Goal: Task Accomplishment & Management: Complete application form

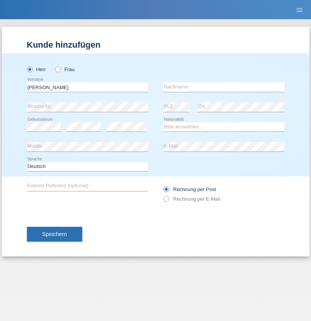
type input "[PERSON_NAME]"
click at [224, 87] on input "text" at bounding box center [223, 87] width 121 height 10
type input "Traksel"
select select "DE"
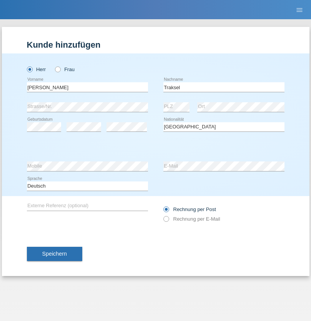
select select "C"
select select "01"
select select "07"
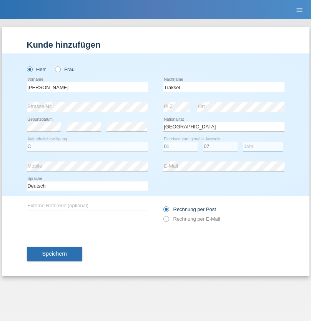
select select "2008"
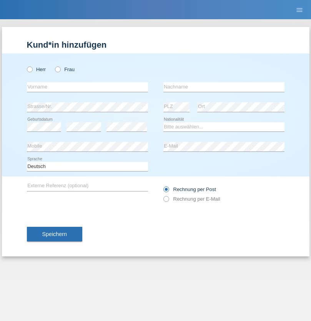
radio input "true"
click at [87, 87] on input "text" at bounding box center [87, 87] width 121 height 10
type input "Ionică"
click at [224, 87] on input "text" at bounding box center [223, 87] width 121 height 10
type input "Stoican"
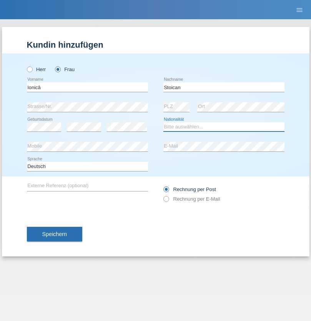
select select "RO"
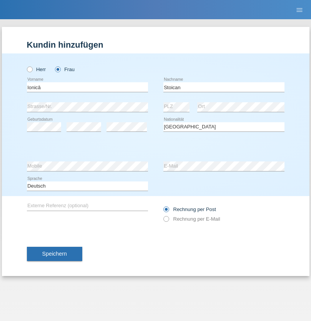
select select "C"
select select "01"
select select "04"
select select "2021"
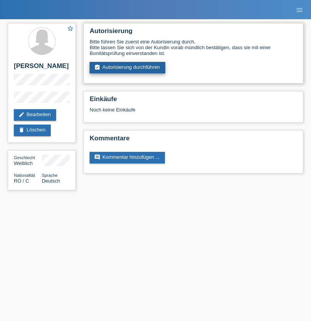
click at [128, 68] on link "assignment_turned_in Autorisierung durchführen" at bounding box center [128, 68] width 76 height 12
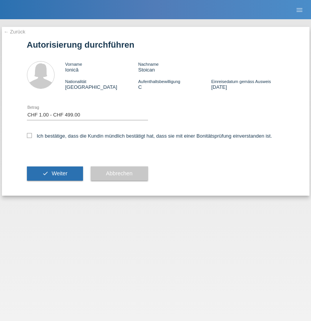
select select "1"
checkbox input "true"
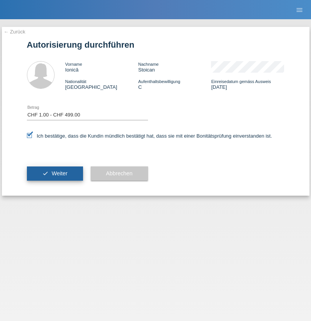
click at [55, 173] on span "Weiter" at bounding box center [60, 173] width 16 height 6
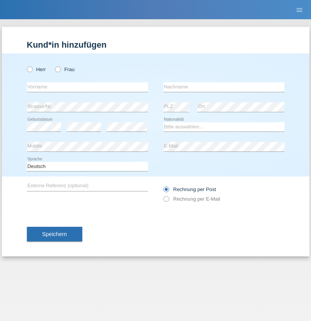
radio input "true"
click at [87, 87] on input "text" at bounding box center [87, 87] width 121 height 10
type input "Ketty"
click at [224, 87] on input "text" at bounding box center [223, 87] width 121 height 10
type input "Kalupnath"
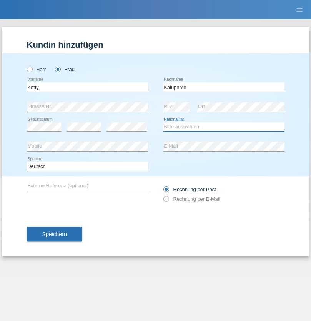
select select "CH"
radio input "true"
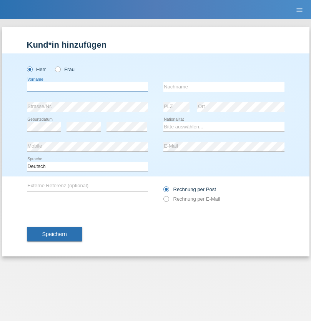
click at [87, 87] on input "text" at bounding box center [87, 87] width 121 height 10
type input "Franco"
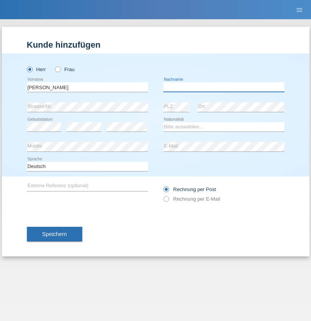
click at [224, 87] on input "text" at bounding box center [223, 87] width 121 height 10
type input "Mucha"
select select "CH"
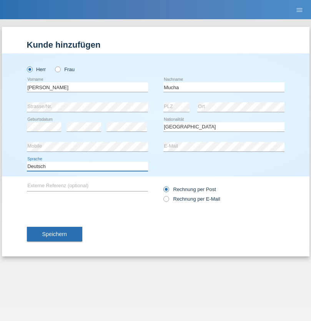
select select "en"
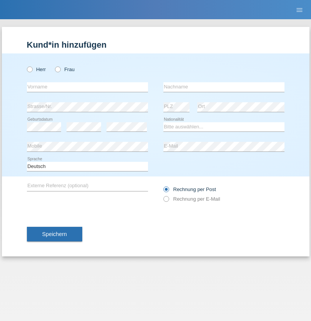
radio input "true"
click at [87, 87] on input "text" at bounding box center [87, 87] width 121 height 10
type input "Franziska"
click at [224, 87] on input "text" at bounding box center [223, 87] width 121 height 10
type input "Starke"
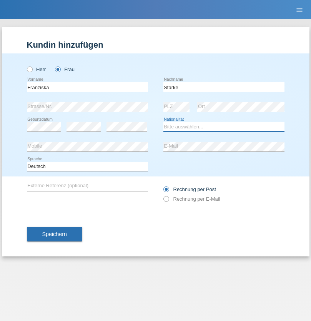
select select "DE"
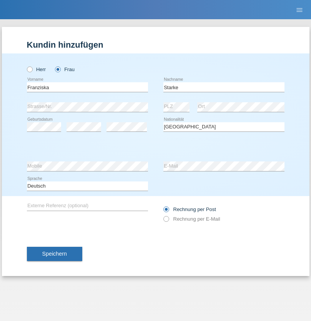
select select "C"
select select "01"
select select "03"
select select "1985"
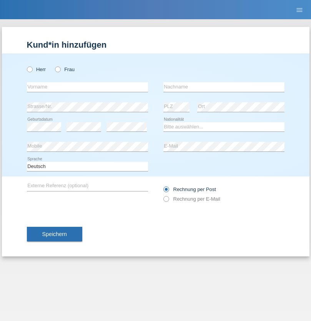
radio input "true"
click at [87, 87] on input "text" at bounding box center [87, 87] width 121 height 10
type input "Vedrana"
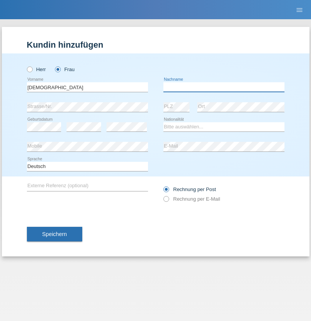
click at [224, 87] on input "text" at bounding box center [223, 87] width 121 height 10
type input "Cimbaljević"
select select "HR"
select select "C"
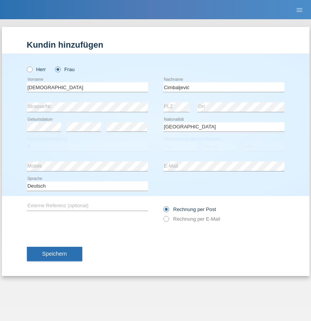
select select "12"
select select "08"
select select "2021"
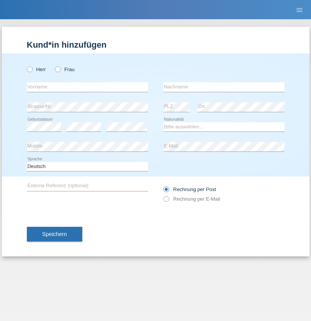
radio input "true"
click at [87, 87] on input "text" at bounding box center [87, 87] width 121 height 10
type input "Batsche"
click at [224, 87] on input "text" at bounding box center [223, 87] width 121 height 10
type input "Arifoska"
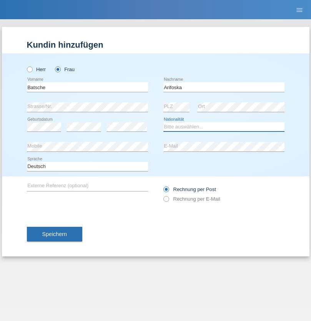
select select "CH"
radio input "true"
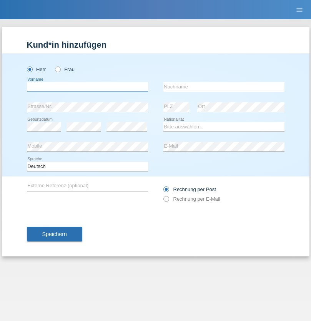
click at [87, 87] on input "text" at bounding box center [87, 87] width 121 height 10
type input "Emre"
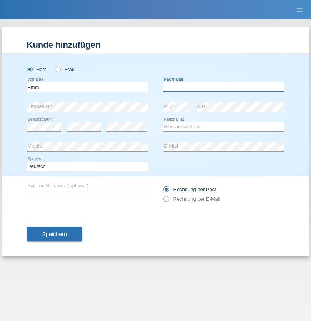
click at [224, 87] on input "text" at bounding box center [223, 87] width 121 height 10
type input "Uzun"
select select "CH"
